Goal: Task Accomplishment & Management: Manage account settings

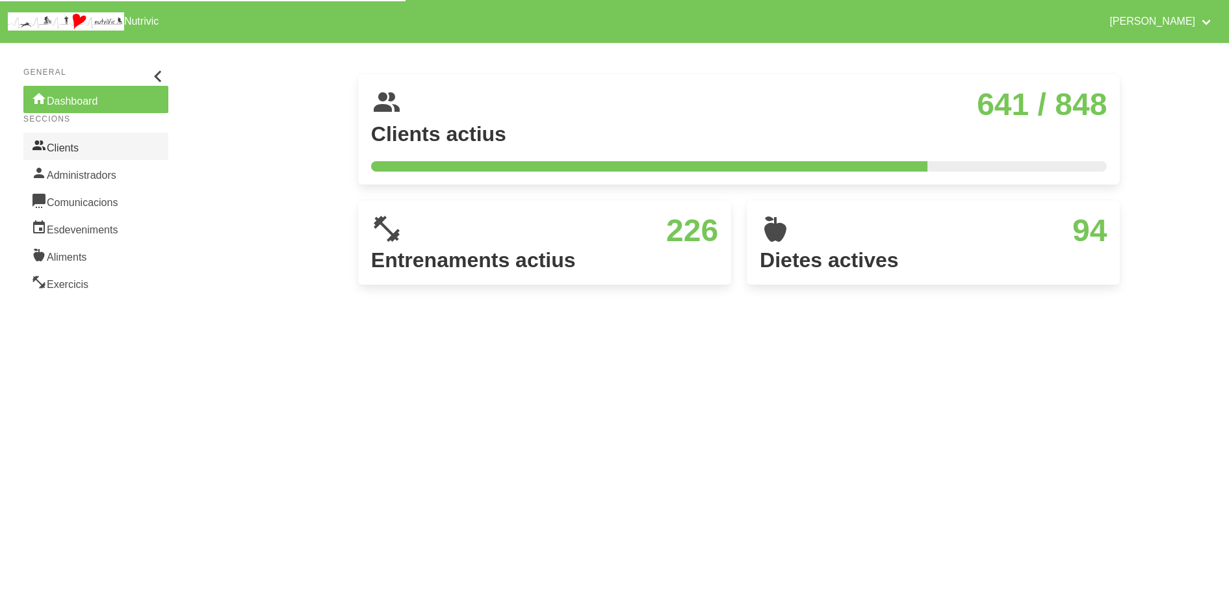
click at [84, 149] on link "Clients" at bounding box center [95, 146] width 145 height 27
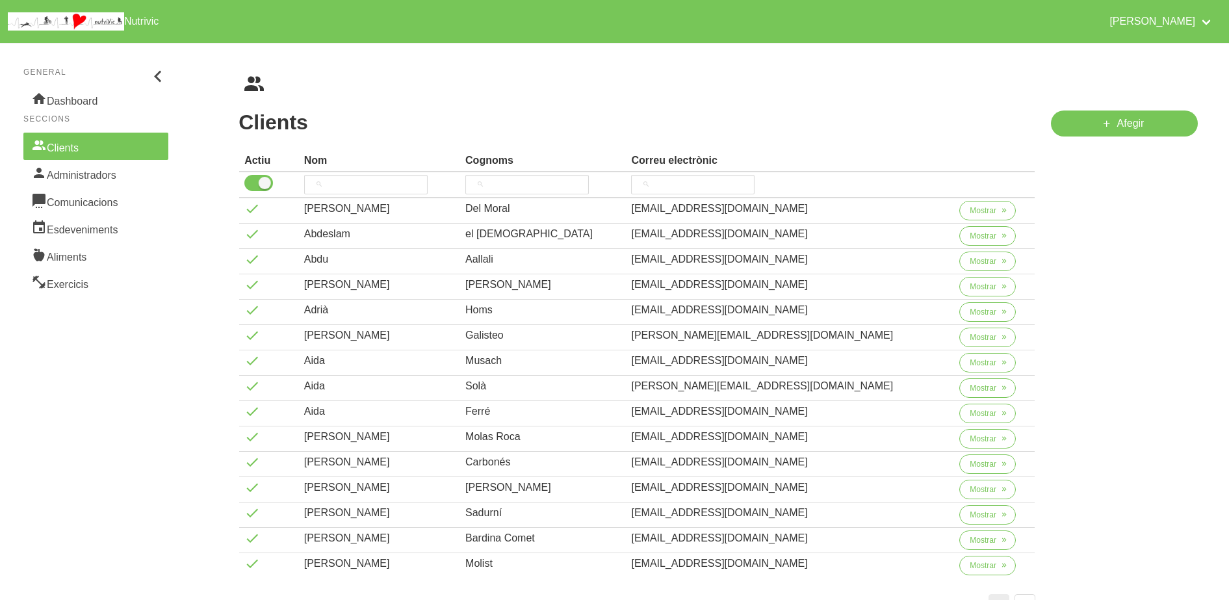
click at [403, 173] on th at bounding box center [379, 185] width 161 height 26
click at [385, 185] on input "search" at bounding box center [365, 184] width 123 height 19
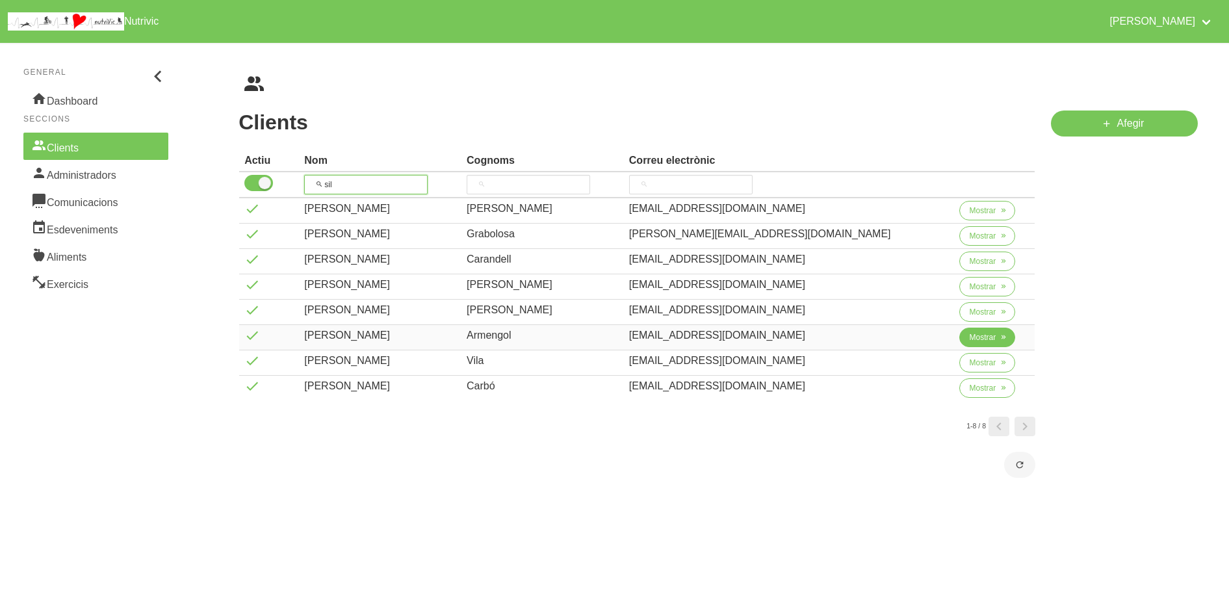
type input "sil"
click at [969, 338] on span "Mostrar" at bounding box center [982, 337] width 27 height 12
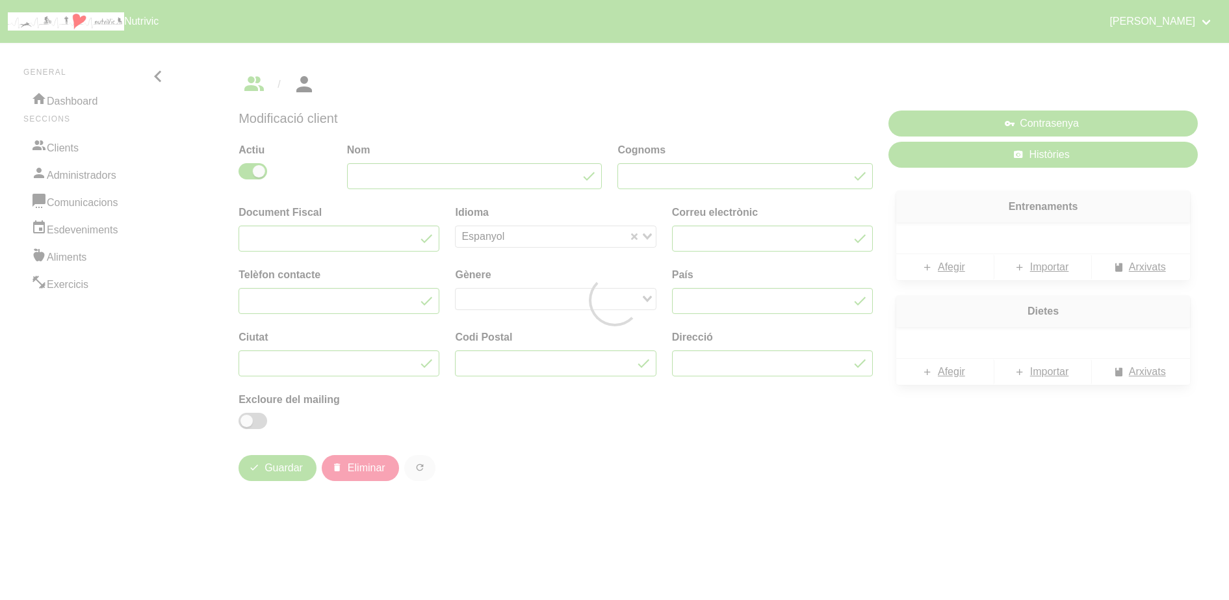
type input "[PERSON_NAME]"
type input "Armengol"
type input "[EMAIL_ADDRESS][DOMAIN_NAME]"
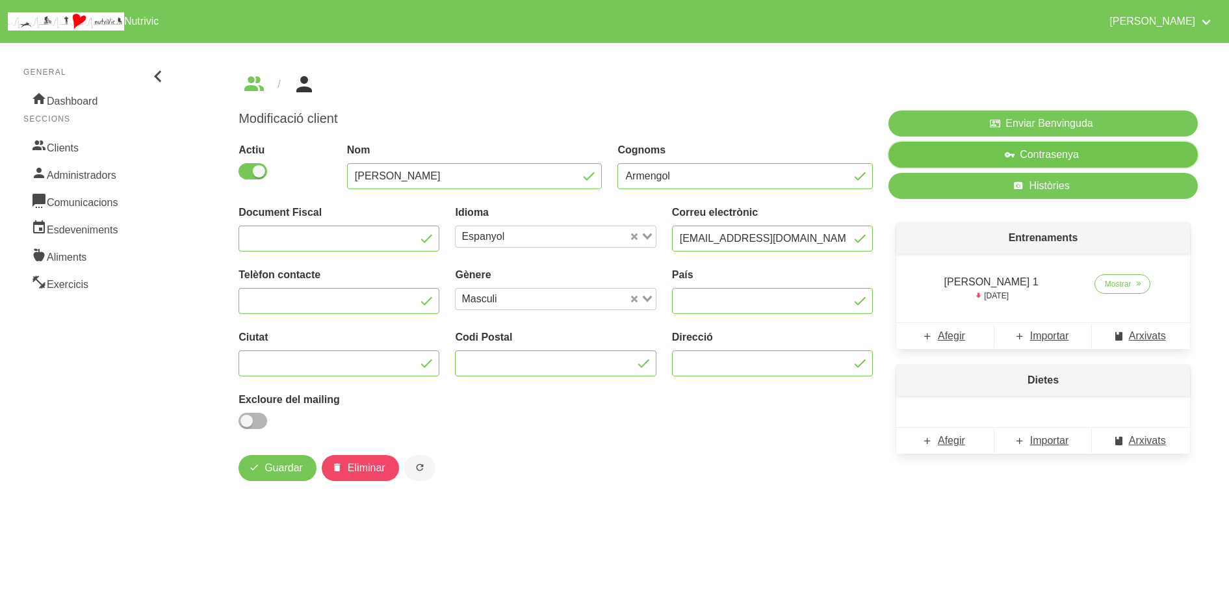
click at [1124, 153] on button "Contrasenya" at bounding box center [1042, 155] width 309 height 26
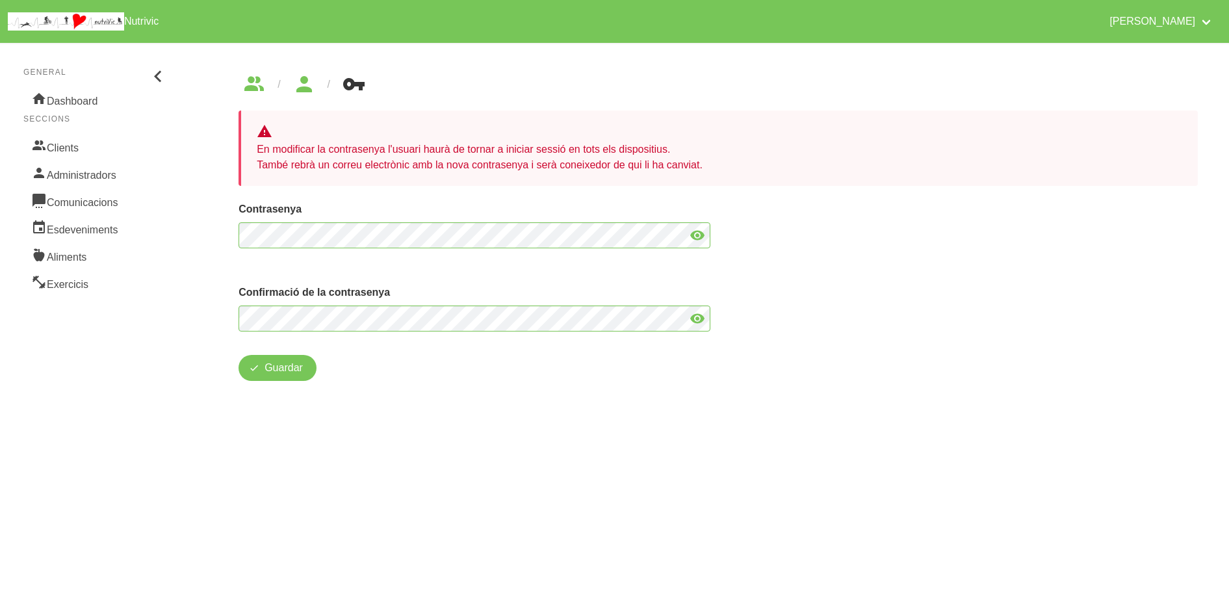
click at [645, 381] on div "Guardar Eliminar" at bounding box center [717, 370] width 959 height 31
click at [286, 364] on span "Guardar" at bounding box center [283, 368] width 38 height 16
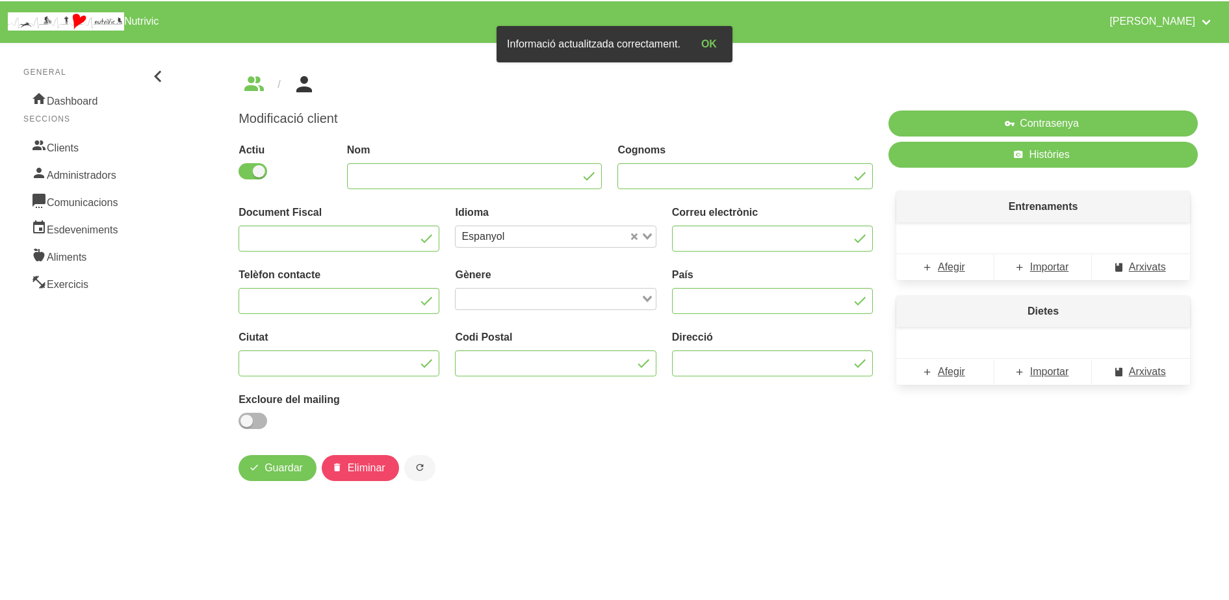
type input "[PERSON_NAME]"
type input "Armengol"
type input "[EMAIL_ADDRESS][DOMAIN_NAME]"
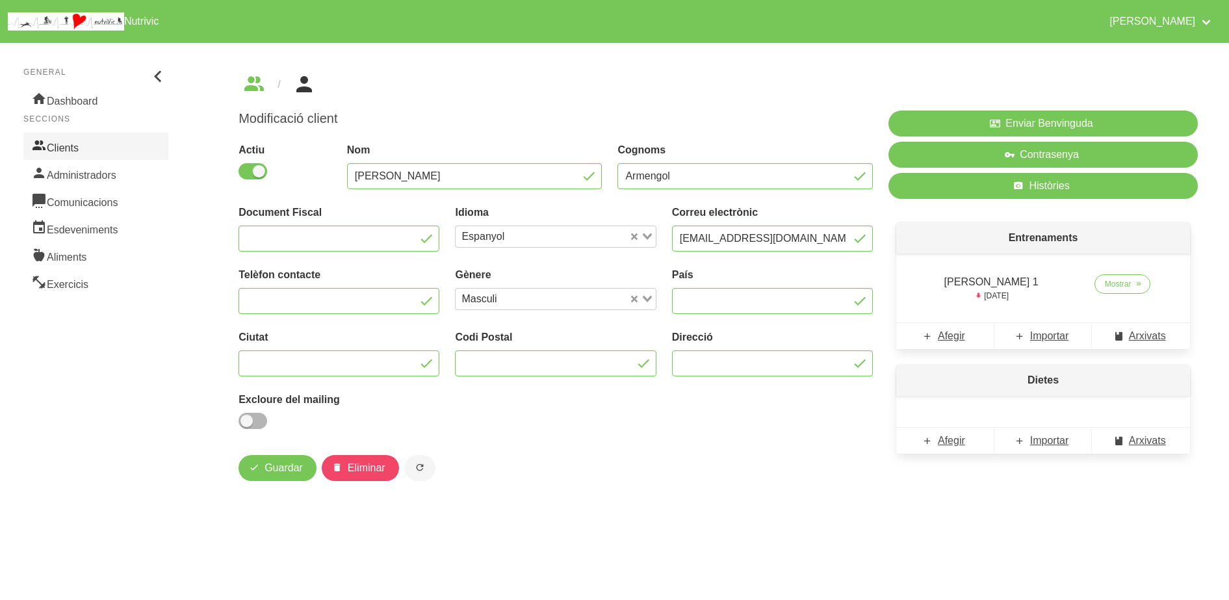
click at [46, 153] on icon at bounding box center [39, 145] width 16 height 19
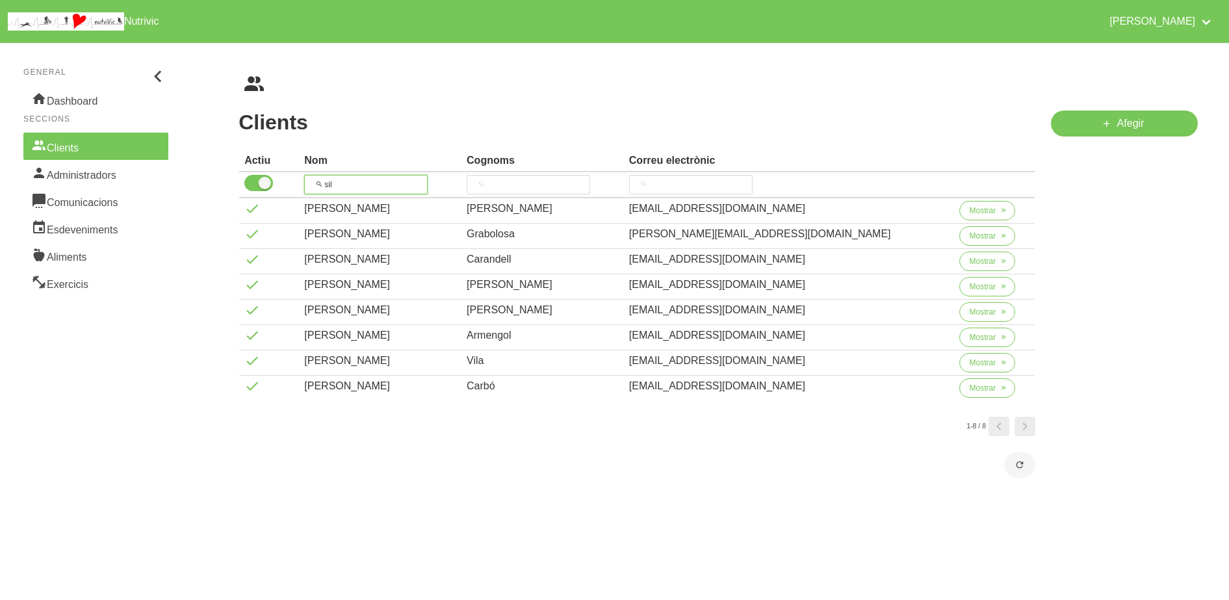
click at [402, 177] on input "sil" at bounding box center [365, 184] width 123 height 19
type input "s"
type input "[PERSON_NAME]"
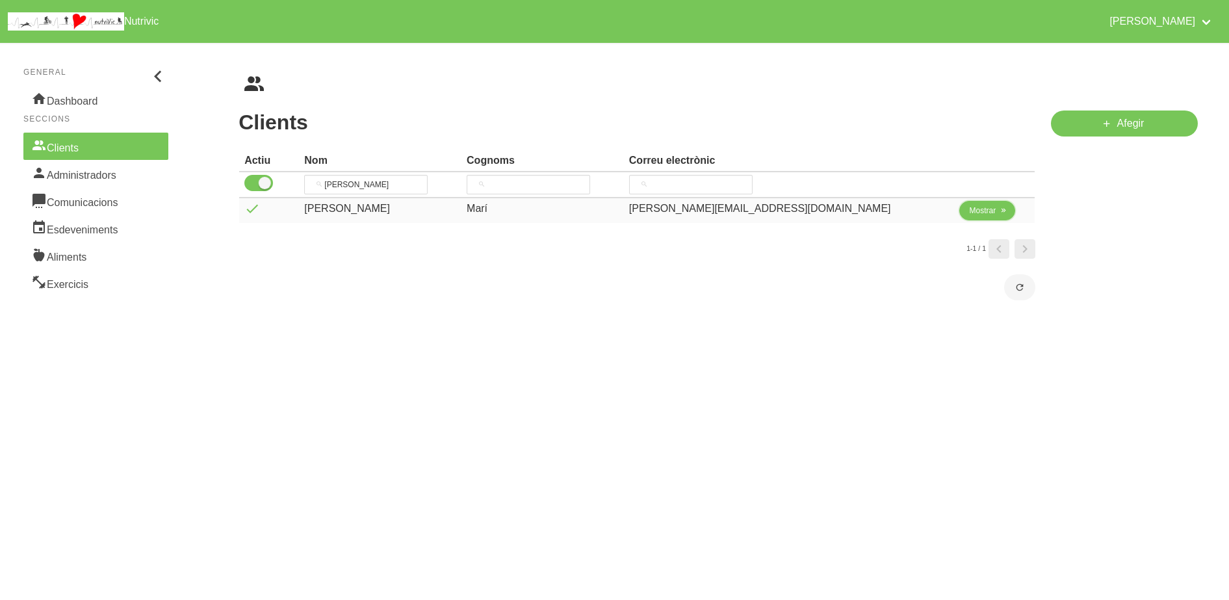
click at [969, 215] on span "Mostrar" at bounding box center [982, 211] width 27 height 12
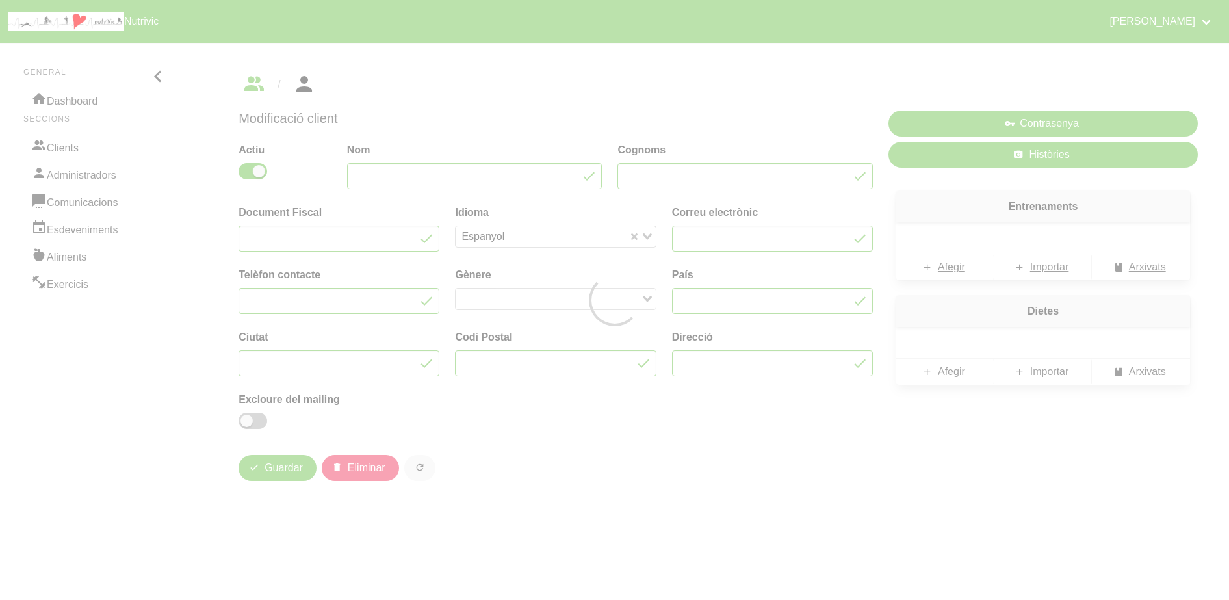
type input "[PERSON_NAME]"
type input "Marí"
type input "[PERSON_NAME][EMAIL_ADDRESS][DOMAIN_NAME]"
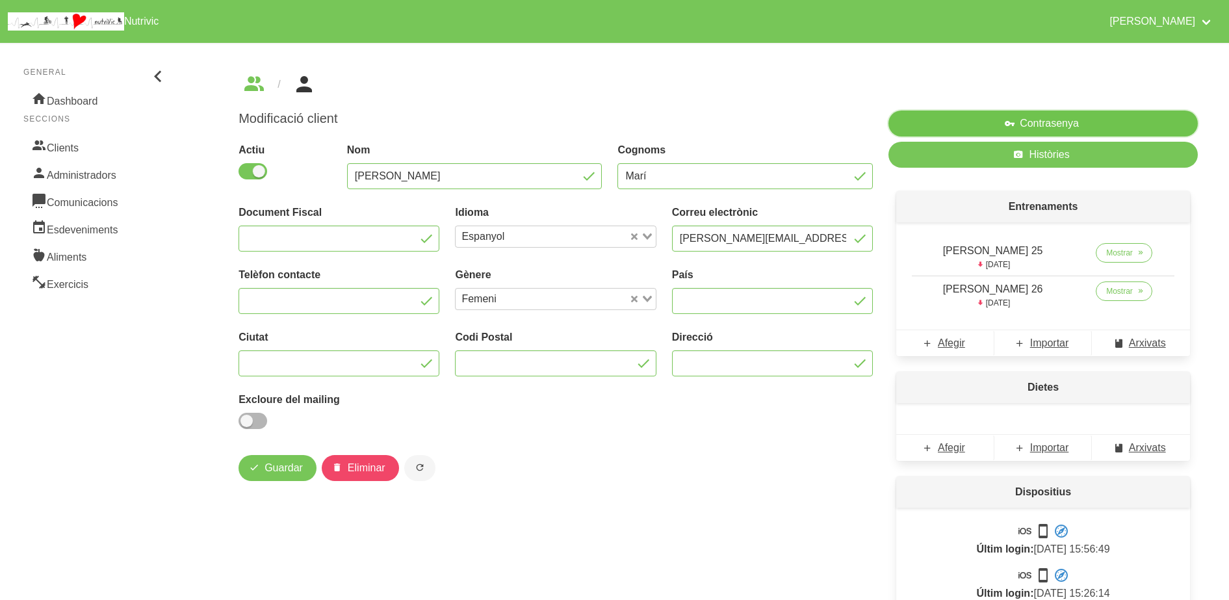
click at [1124, 117] on button "Contrasenya" at bounding box center [1042, 123] width 309 height 26
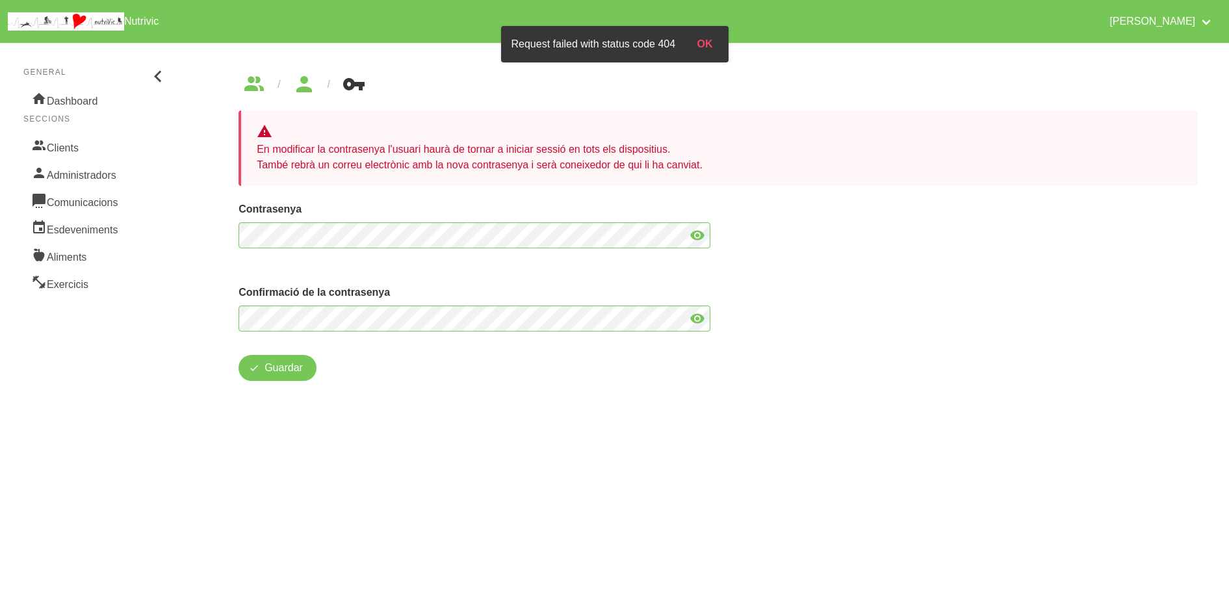
click at [611, 412] on html "Nutrivic [PERSON_NAME] General Dashboard Seccions Clients Administradors Comuni…" at bounding box center [614, 206] width 1229 height 412
click at [279, 366] on span "Guardar" at bounding box center [283, 368] width 38 height 16
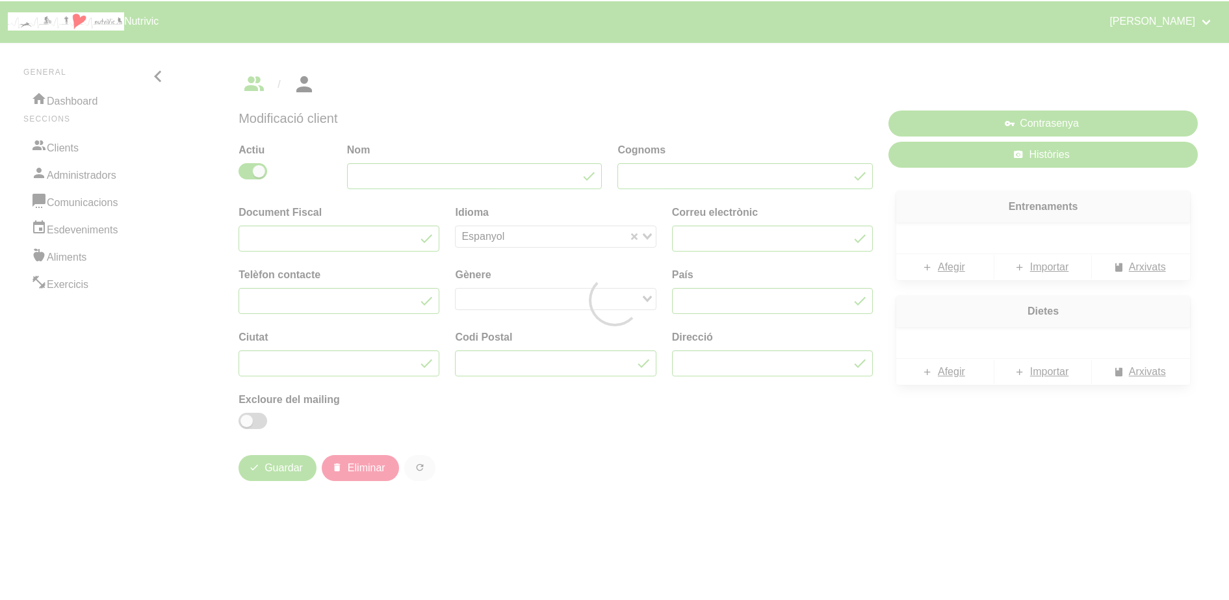
type input "[PERSON_NAME]"
type input "Marí"
type input "[PERSON_NAME][EMAIL_ADDRESS][DOMAIN_NAME]"
